Goal: Find specific page/section: Find specific page/section

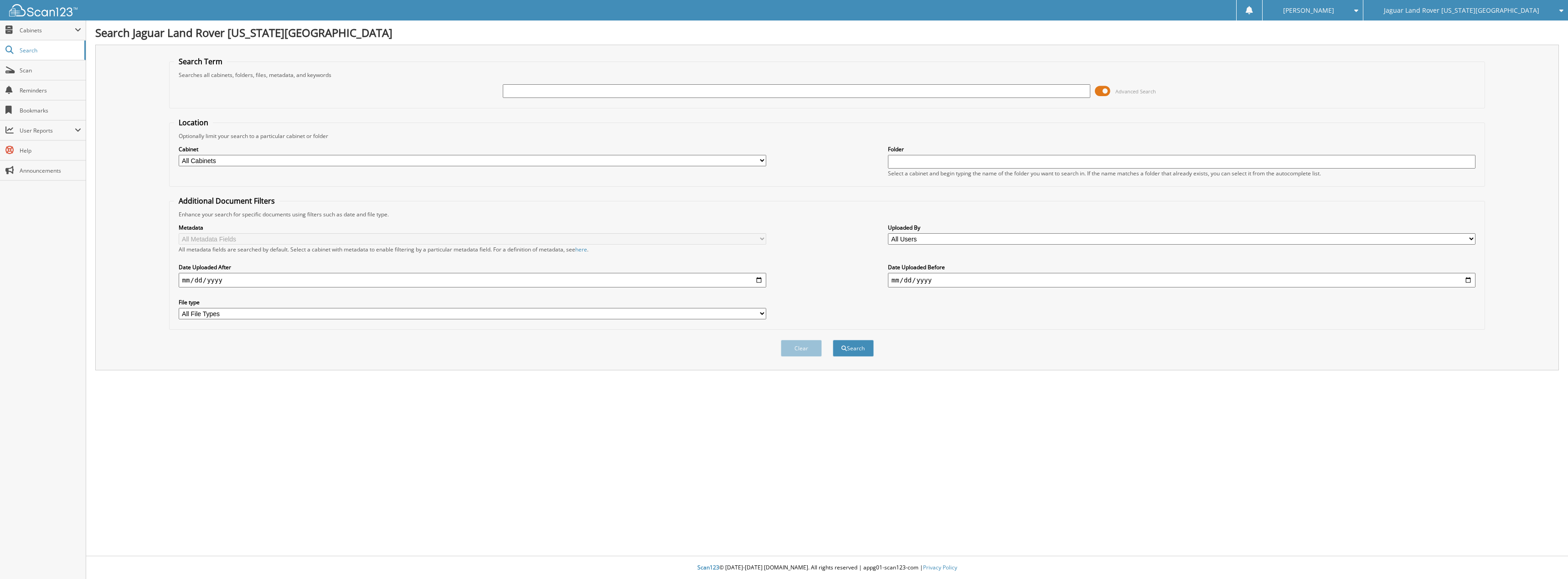
click at [1481, 16] on div "Jaguar Land Rover [US_STATE][GEOGRAPHIC_DATA]" at bounding box center [1465, 10] width 195 height 21
click at [1479, 34] on link "Red [PERSON_NAME] Cadillac & Collision Center" at bounding box center [1465, 28] width 204 height 16
type input "134515"
click at [833, 340] on button "Search" at bounding box center [854, 348] width 41 height 16
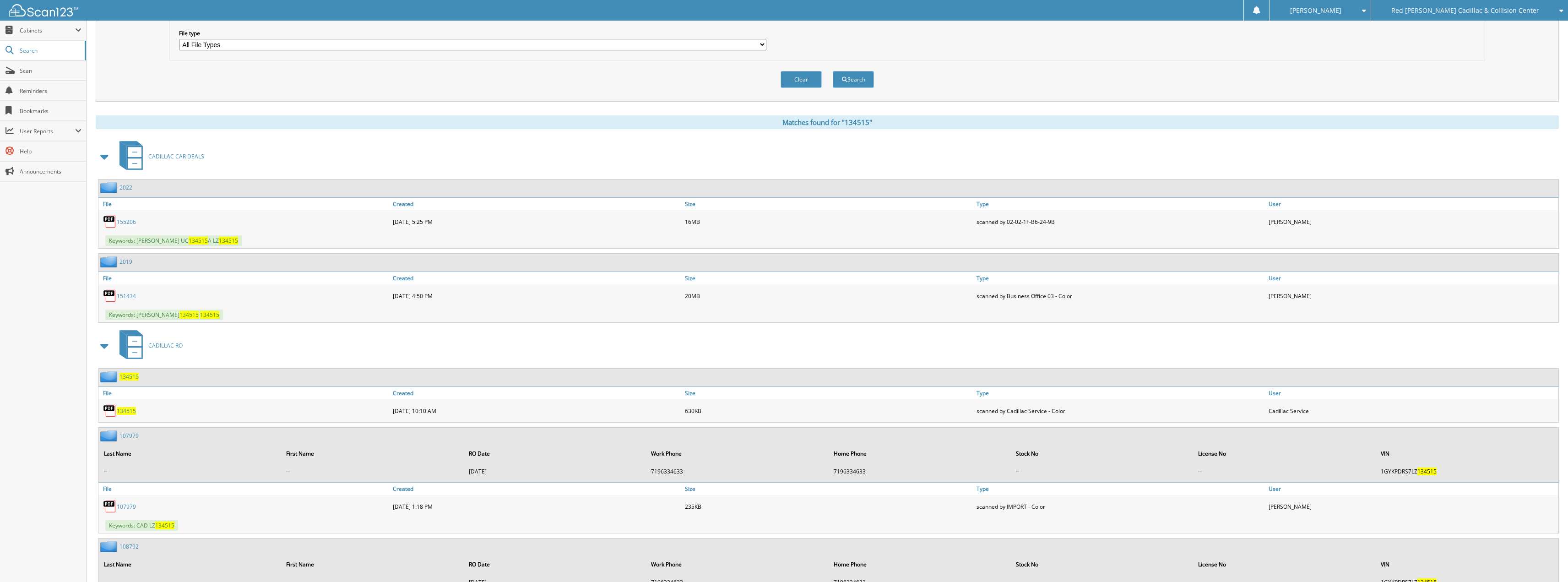
scroll to position [367, 0]
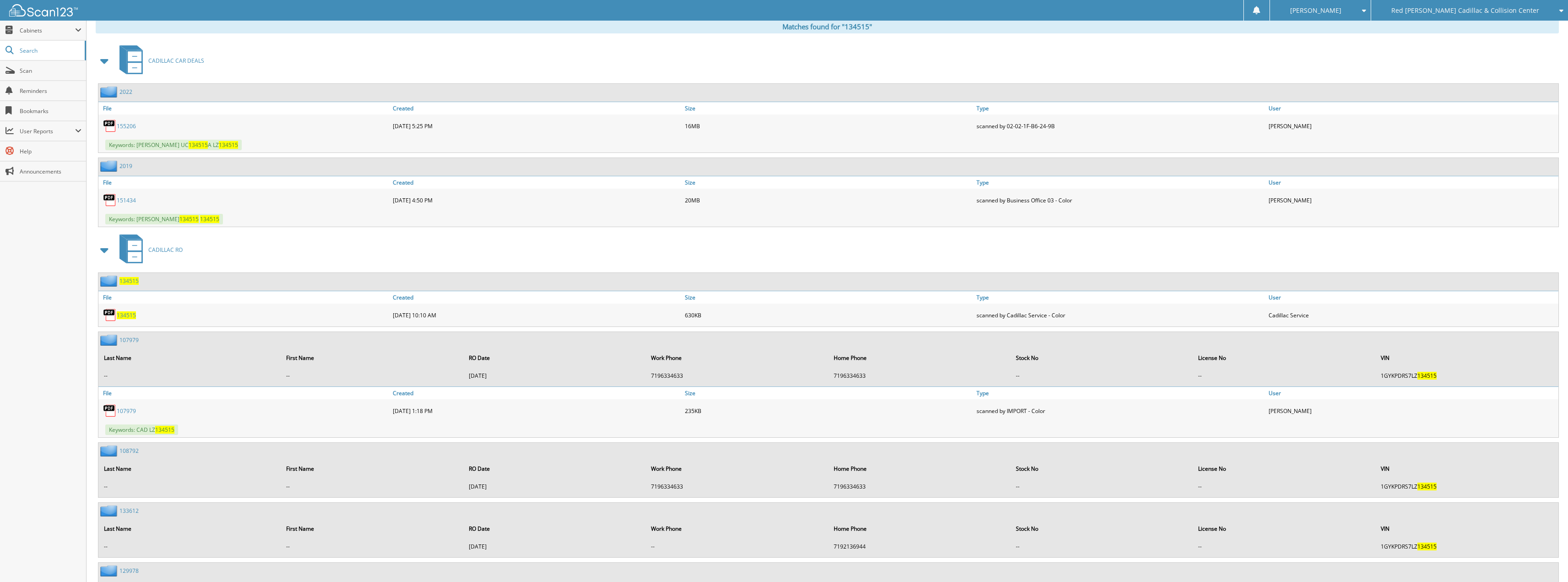
click at [108, 248] on span at bounding box center [104, 250] width 12 height 17
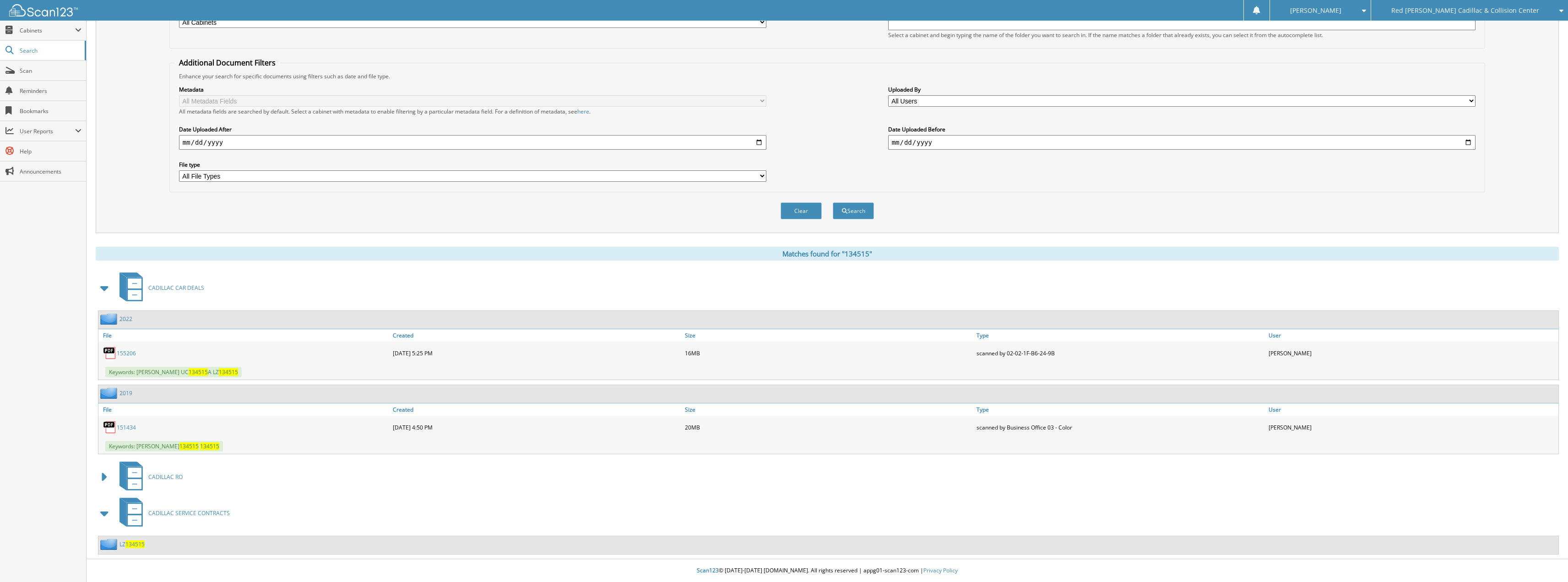
click at [139, 545] on span "134515" at bounding box center [135, 544] width 19 height 7
